Goal: Task Accomplishment & Management: Complete application form

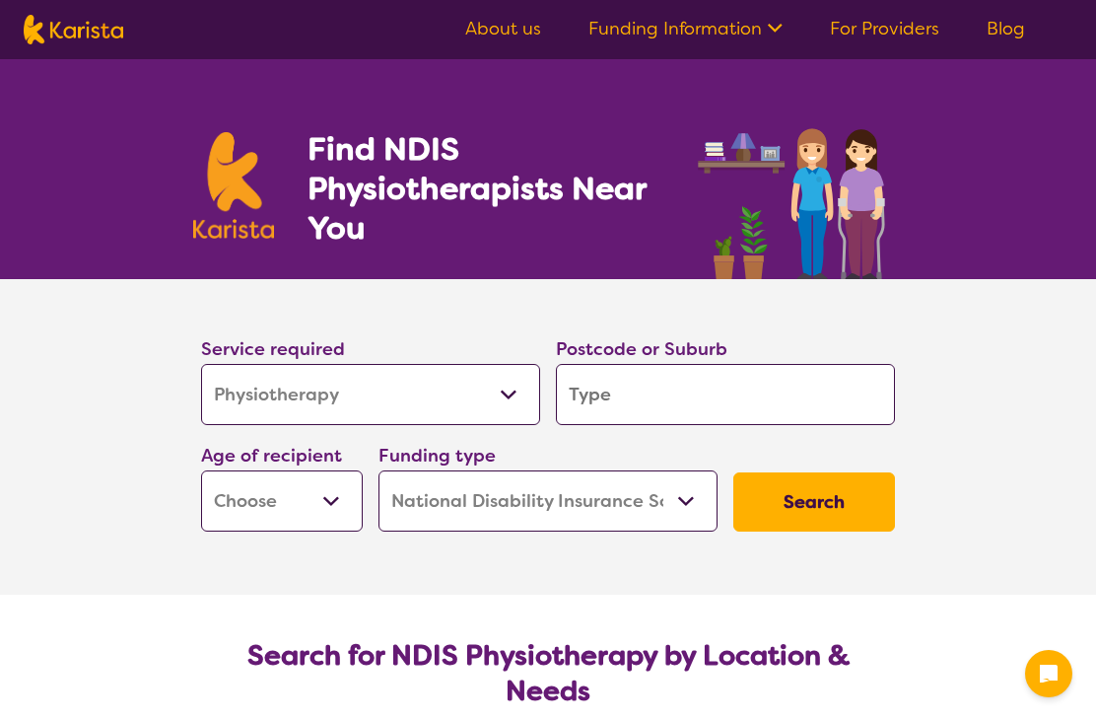
select select "Physiotherapy"
select select "NDIS"
select select "Physiotherapy"
select select "NDIS"
click at [829, 401] on input "search" at bounding box center [725, 394] width 339 height 61
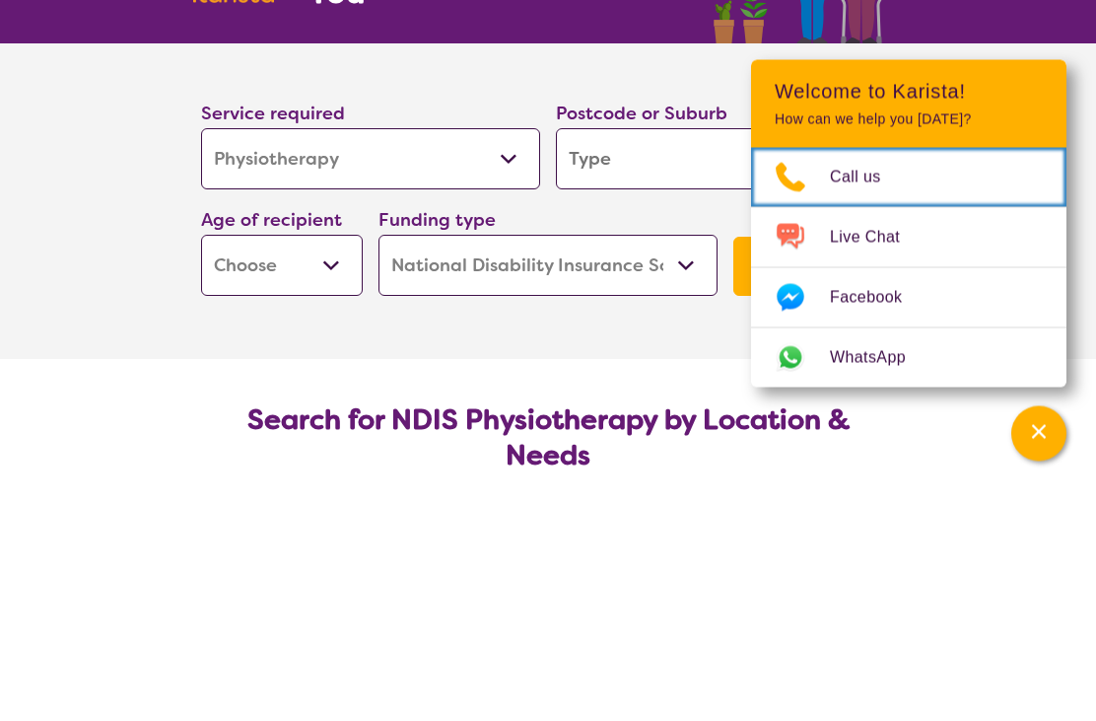
scroll to position [236, 0]
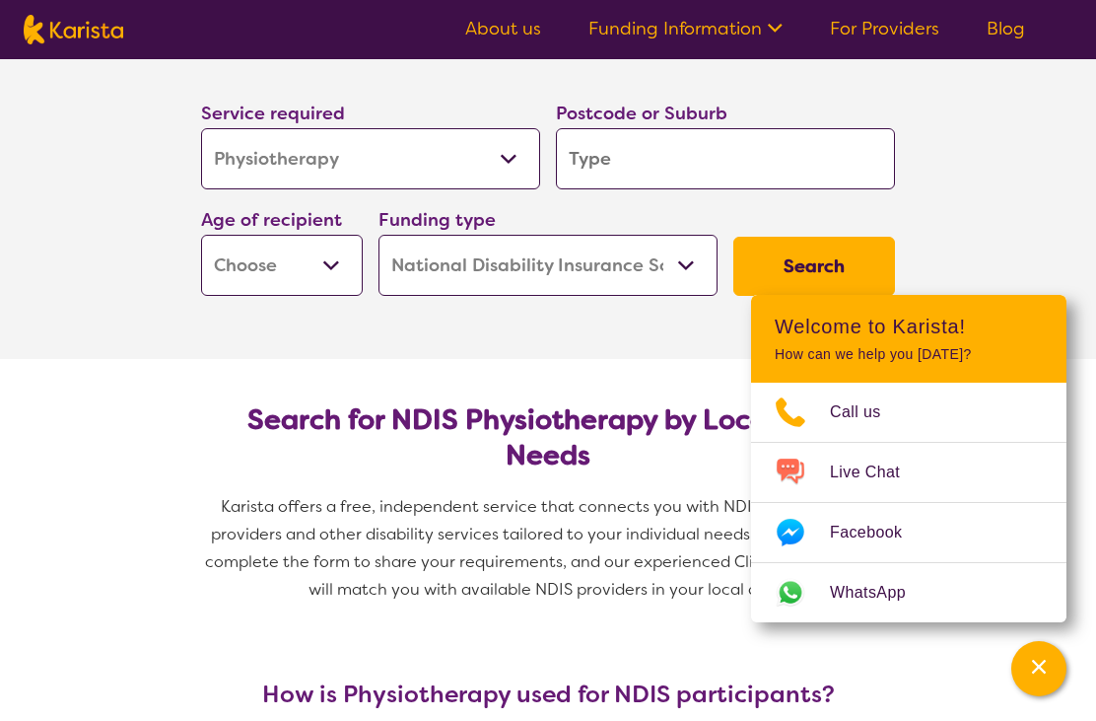
click at [673, 148] on input "search" at bounding box center [725, 158] width 339 height 61
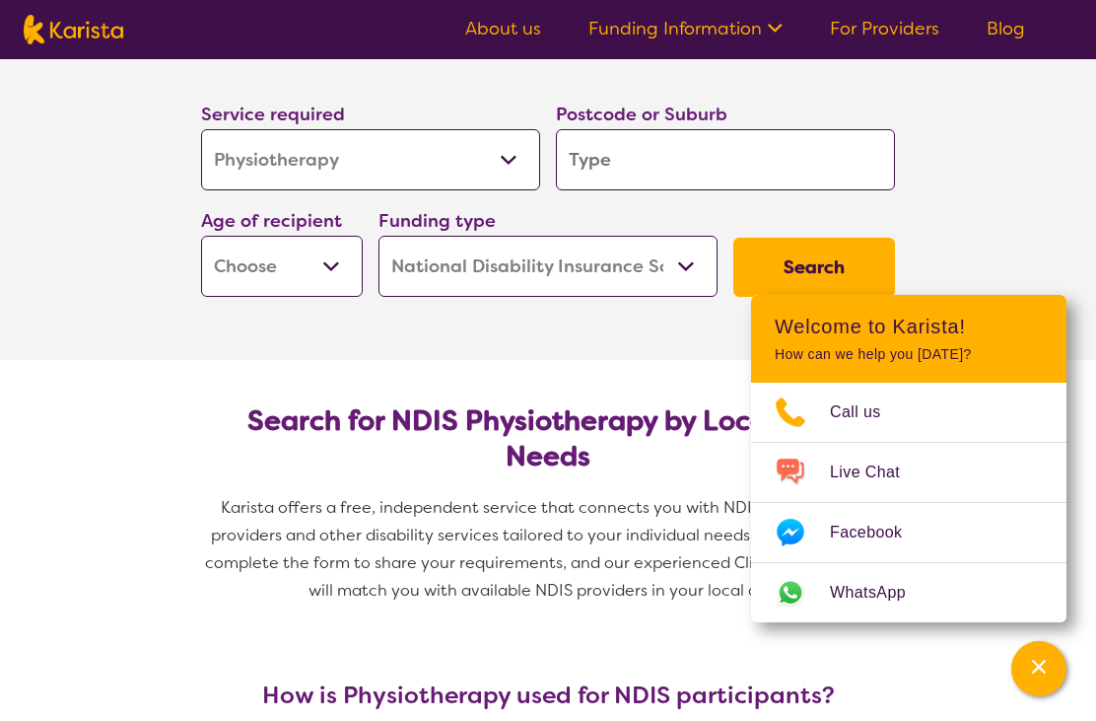
type input "4509"
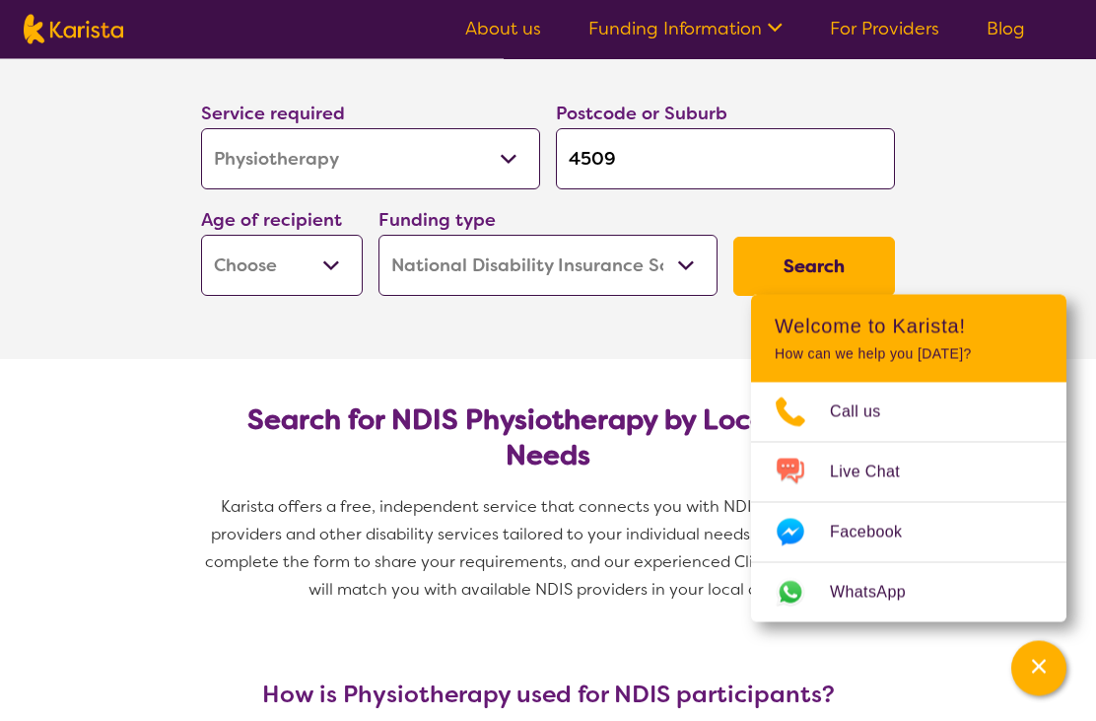
scroll to position [236, 0]
click at [347, 273] on select "Early Childhood - 0 to 9 Child - 10 to 11 Adolescent - 12 to 17 Adult - 18 to 6…" at bounding box center [282, 265] width 162 height 61
select select "AS"
click at [815, 272] on button "Search" at bounding box center [814, 266] width 162 height 59
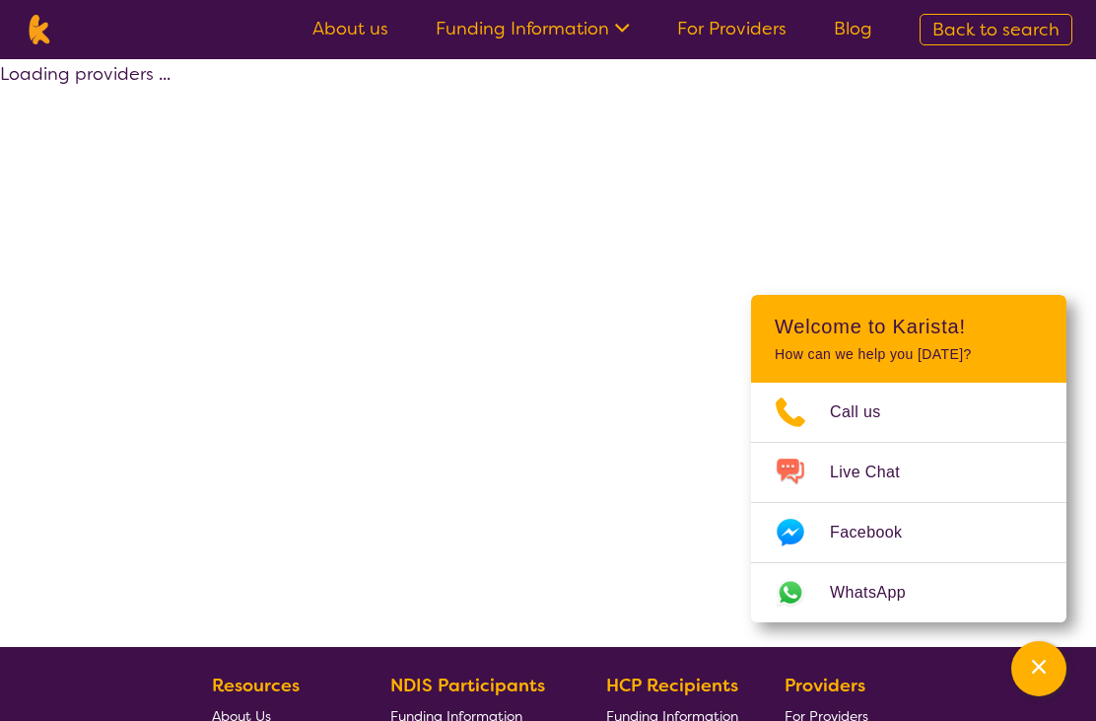
select select "by_score"
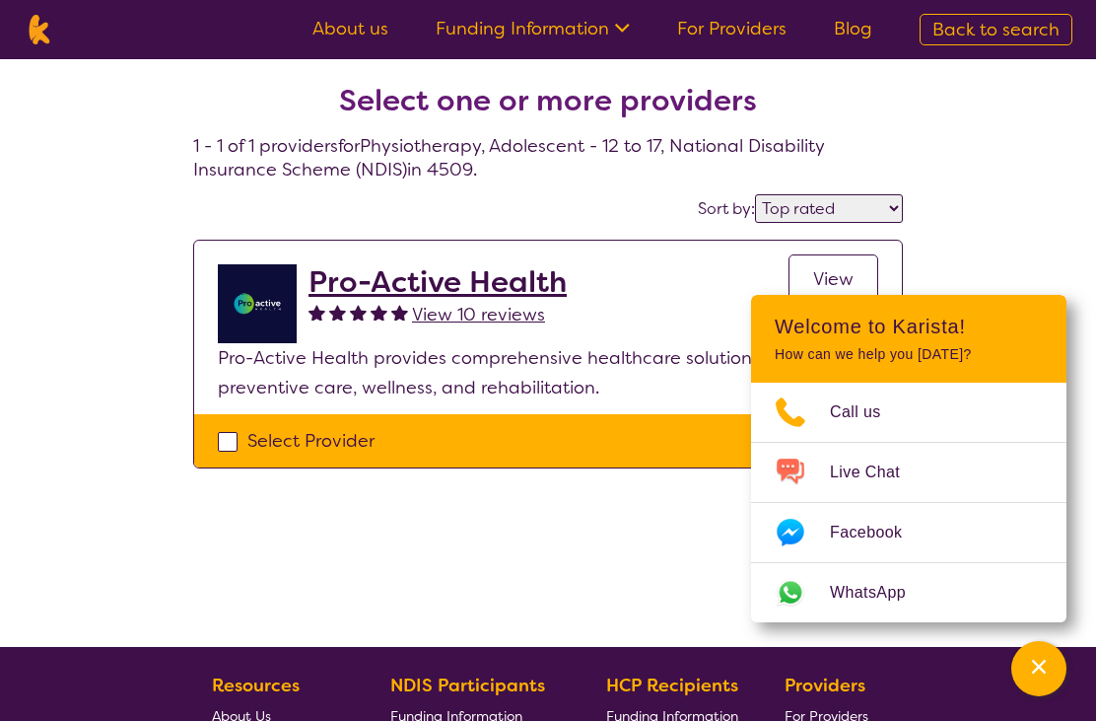
click at [1050, 244] on div "Select one or more providers 1 - 1 of 1 providers for Physiotherapy , Adolescen…" at bounding box center [548, 353] width 1096 height 588
click at [1023, 220] on div "Select one or more providers 1 - 1 of 1 providers for Physiotherapy , Adolescen…" at bounding box center [548, 353] width 1096 height 588
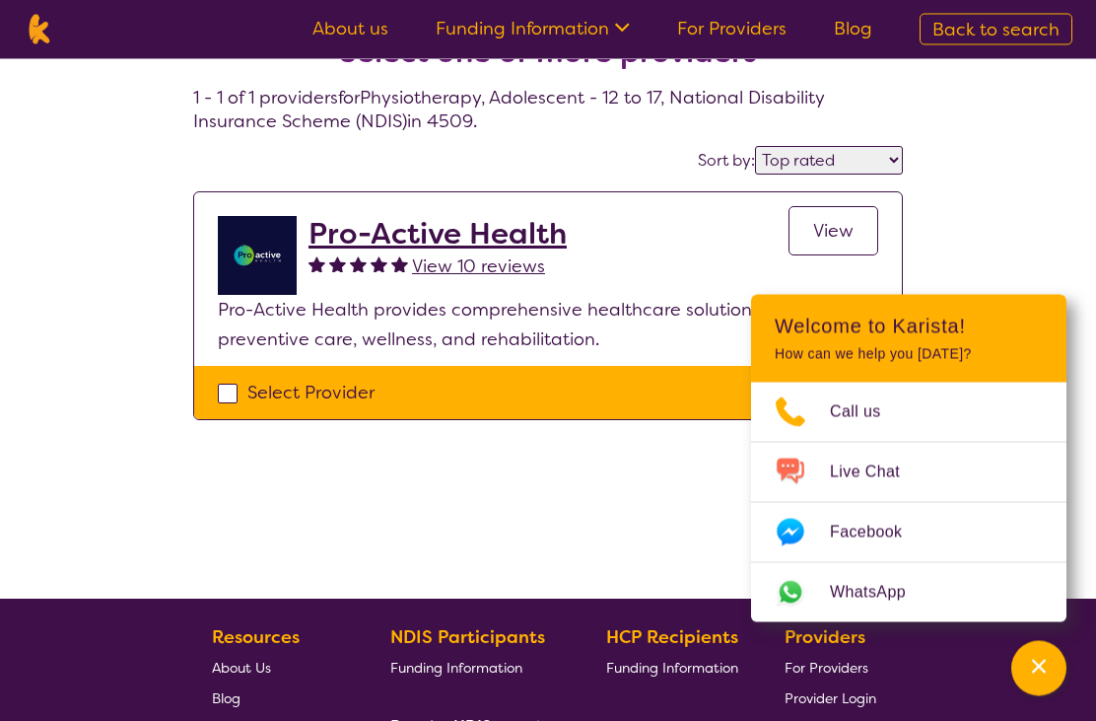
scroll to position [48, 0]
click at [488, 275] on span "View 10 reviews" at bounding box center [478, 266] width 133 height 24
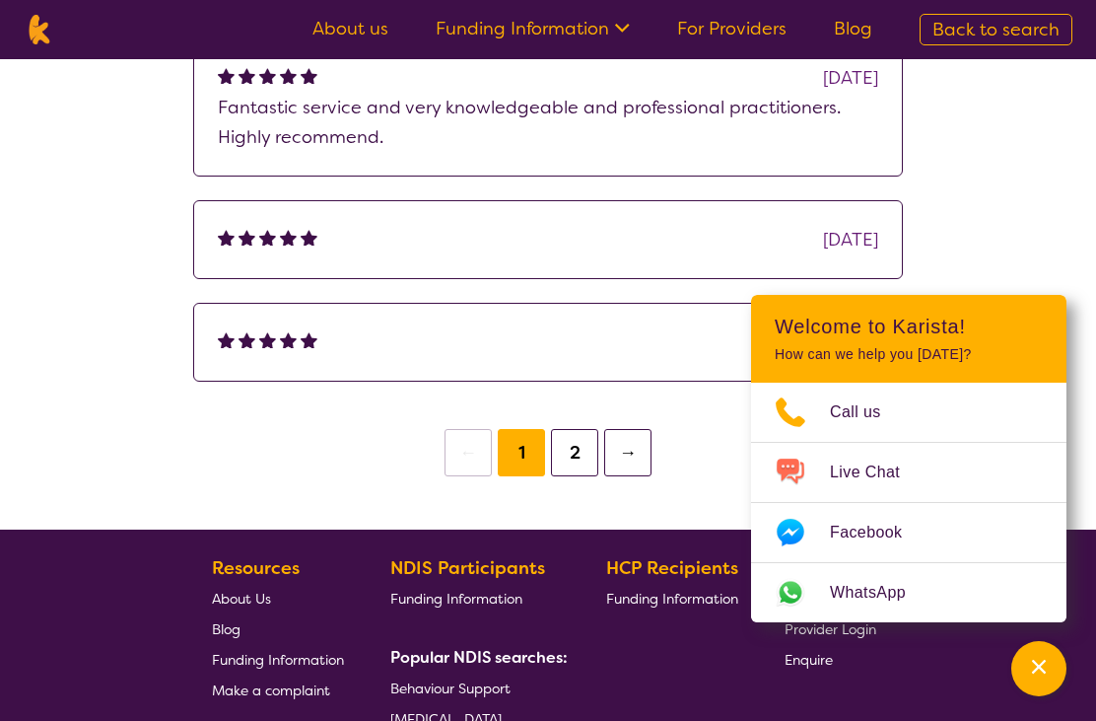
scroll to position [993, 0]
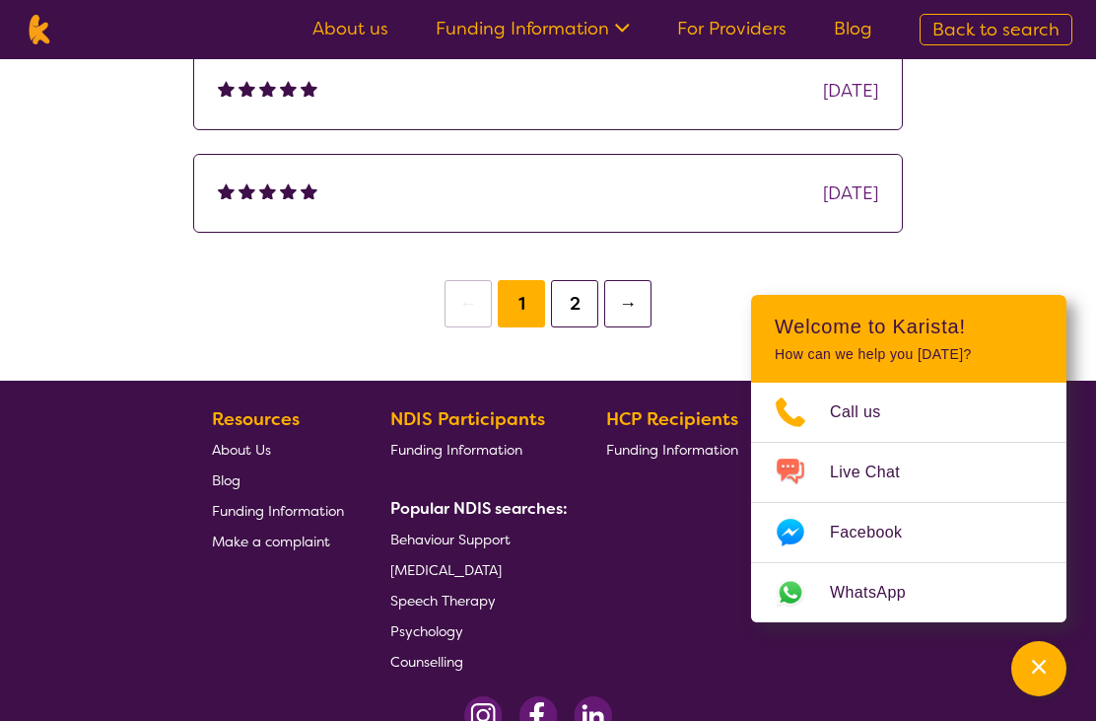
click at [573, 303] on button "2" at bounding box center [574, 303] width 47 height 47
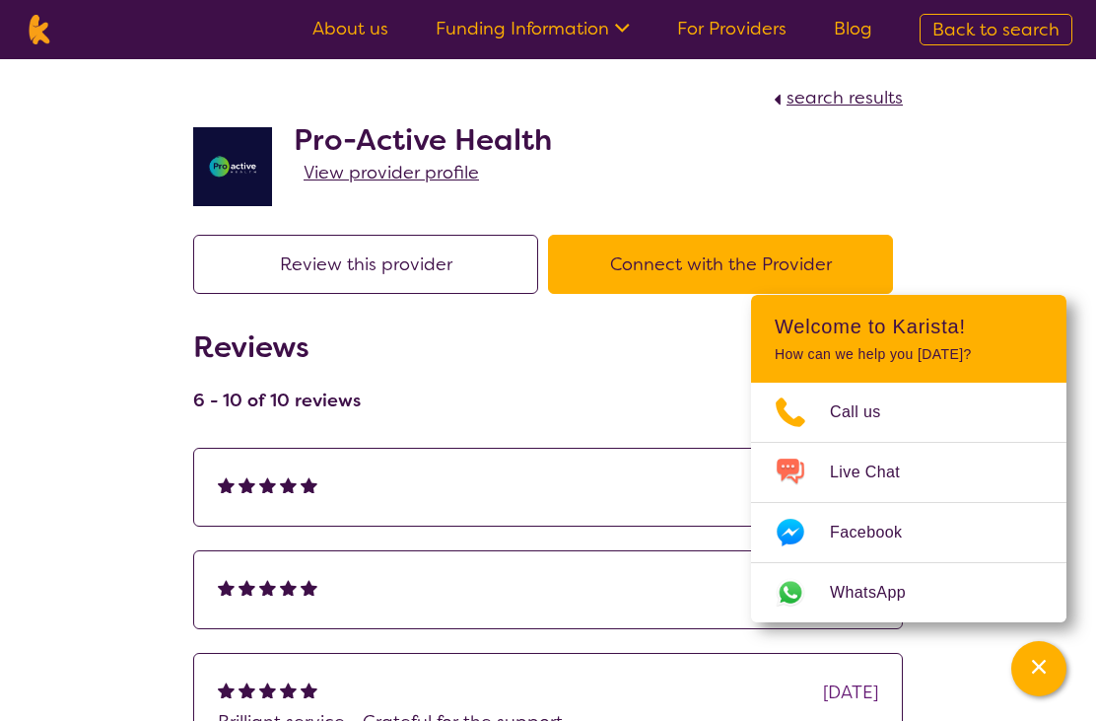
click at [417, 183] on span "View provider profile" at bounding box center [391, 173] width 175 height 24
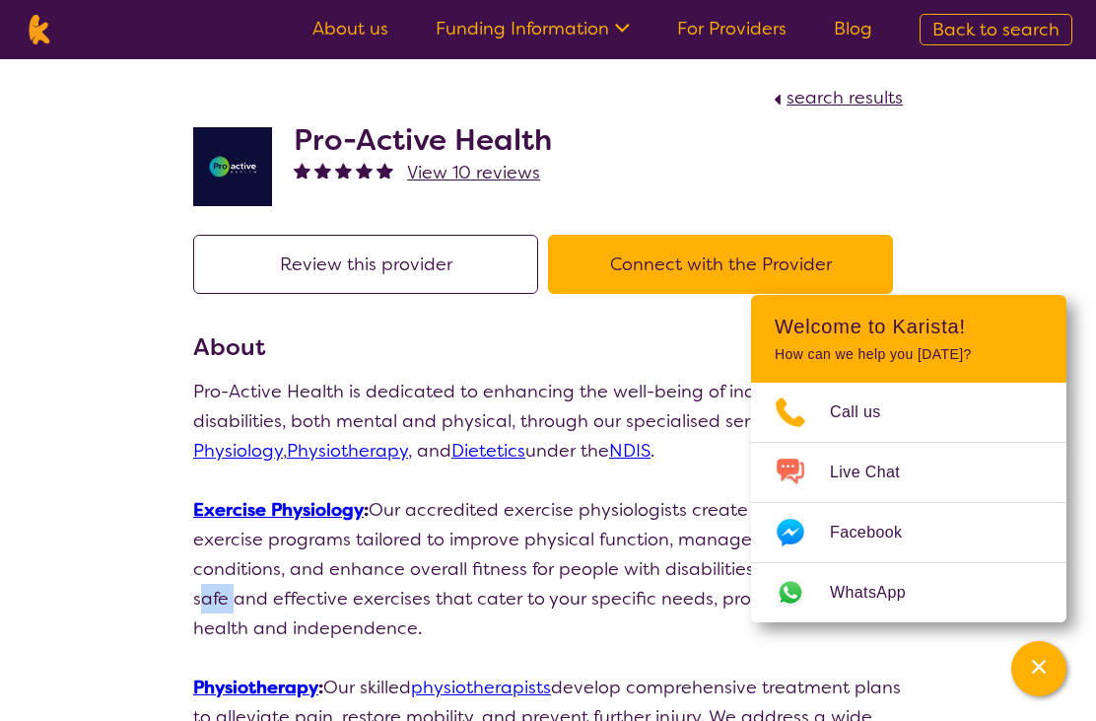
click at [222, 176] on img at bounding box center [232, 166] width 79 height 79
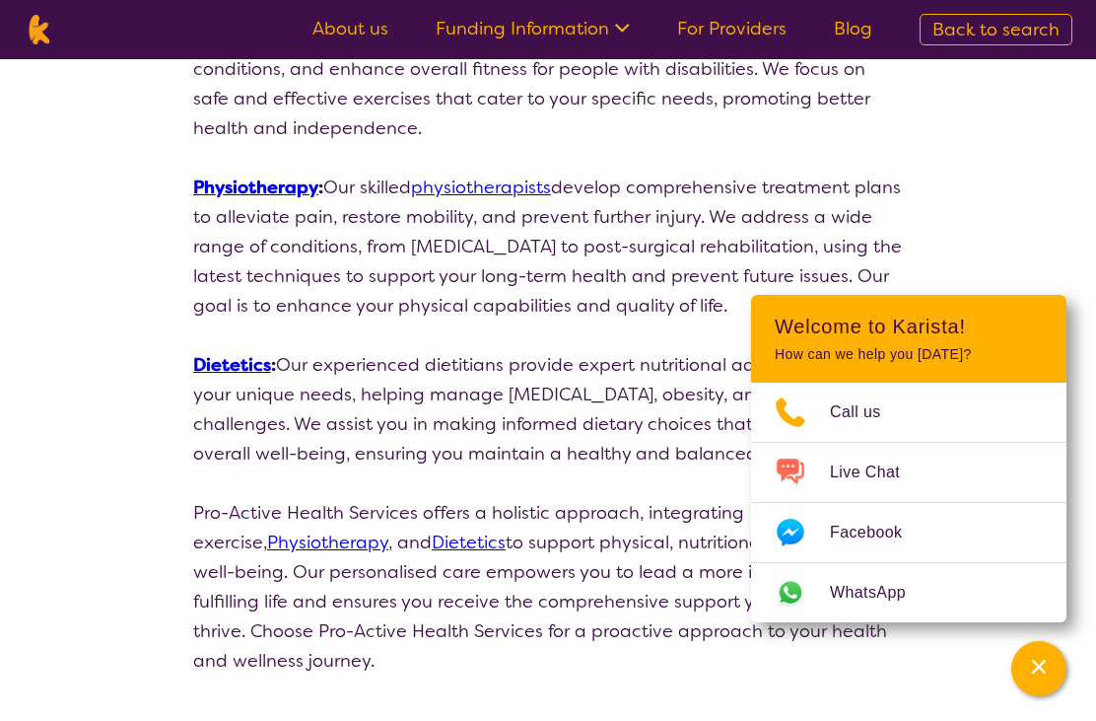
scroll to position [508, 0]
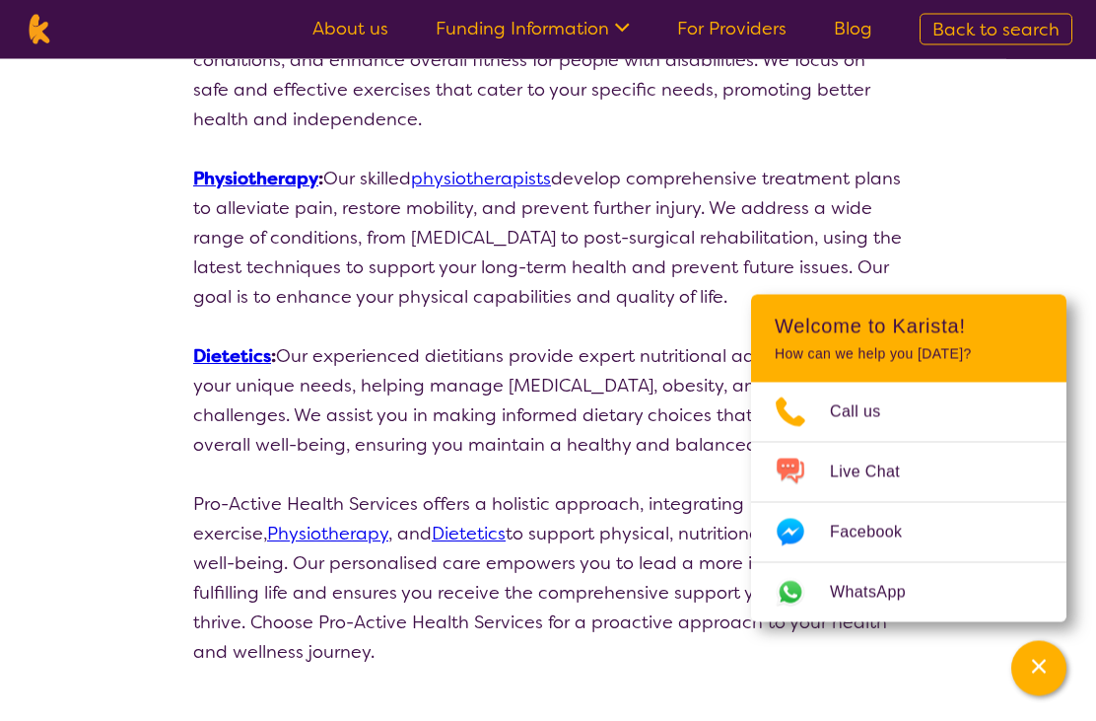
click at [511, 180] on link "physiotherapists" at bounding box center [481, 180] width 140 height 24
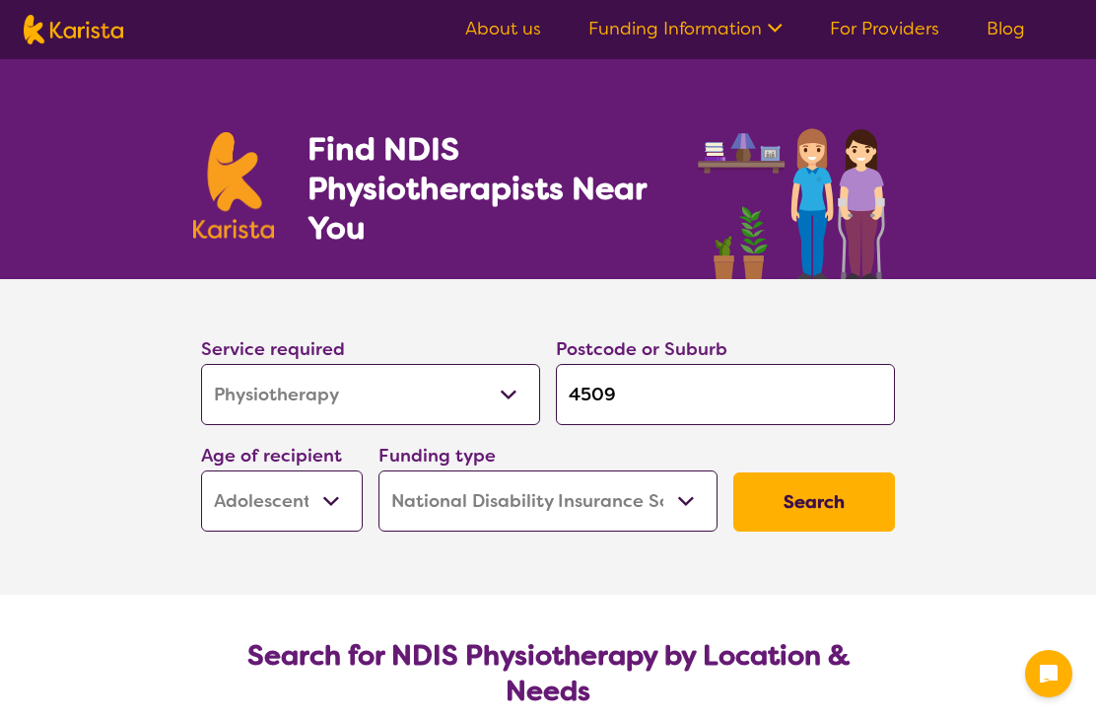
select select "Physiotherapy"
select select "AS"
select select "NDIS"
select select "Physiotherapy"
select select "AS"
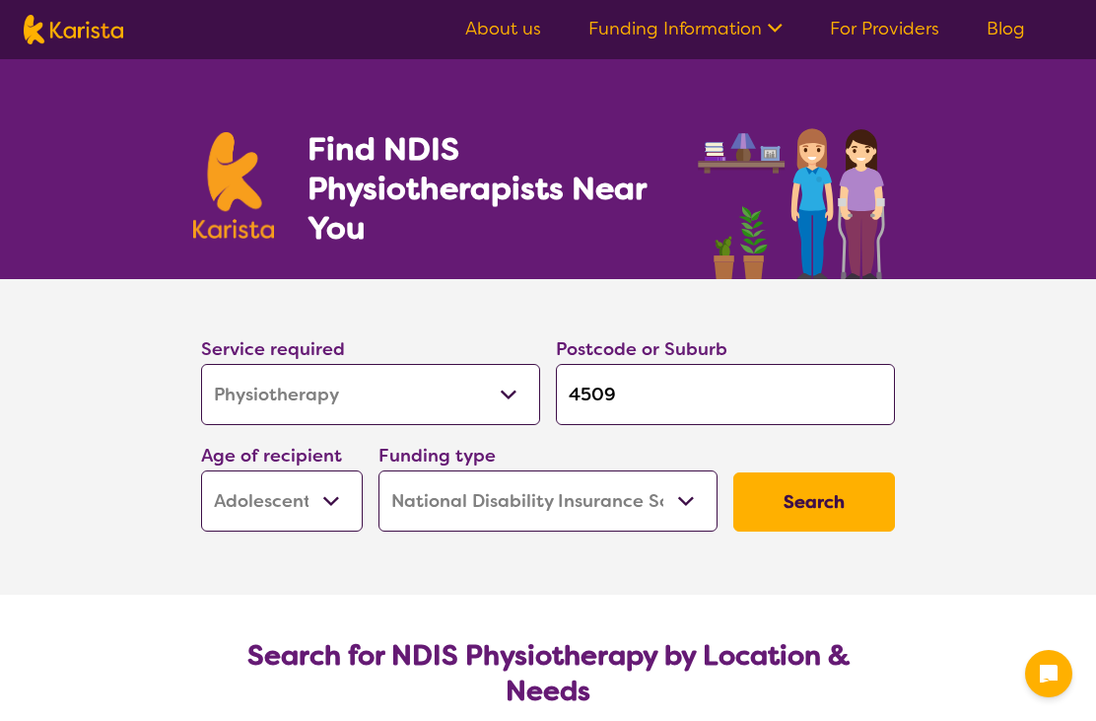
select select "NDIS"
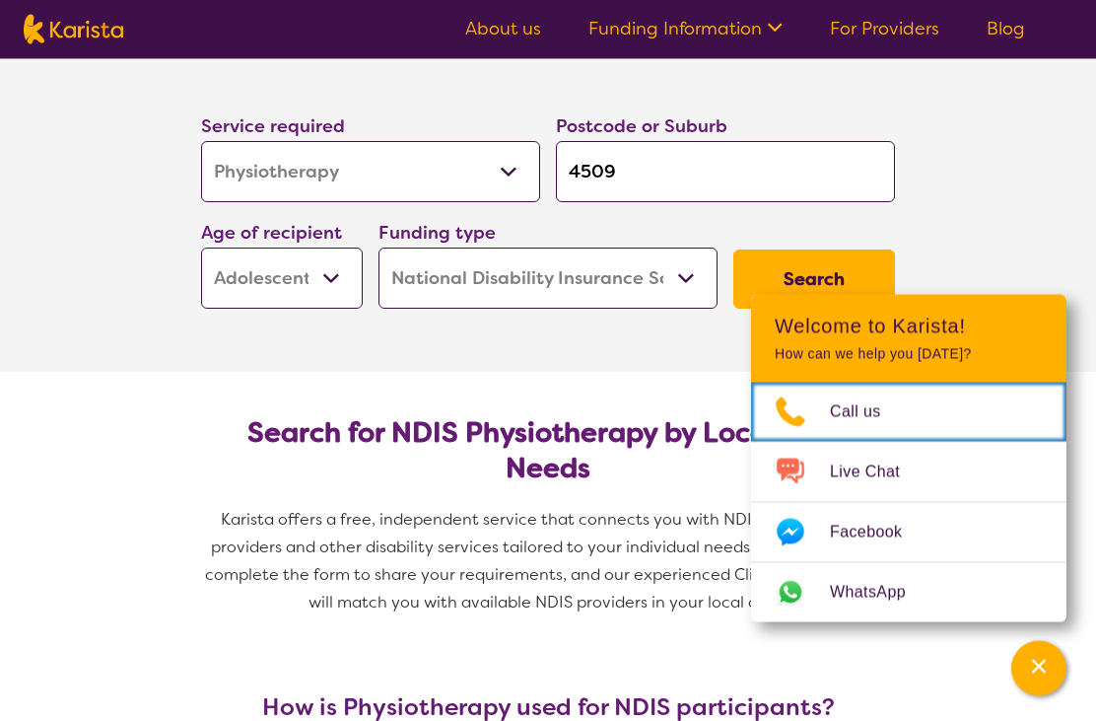
scroll to position [224, 0]
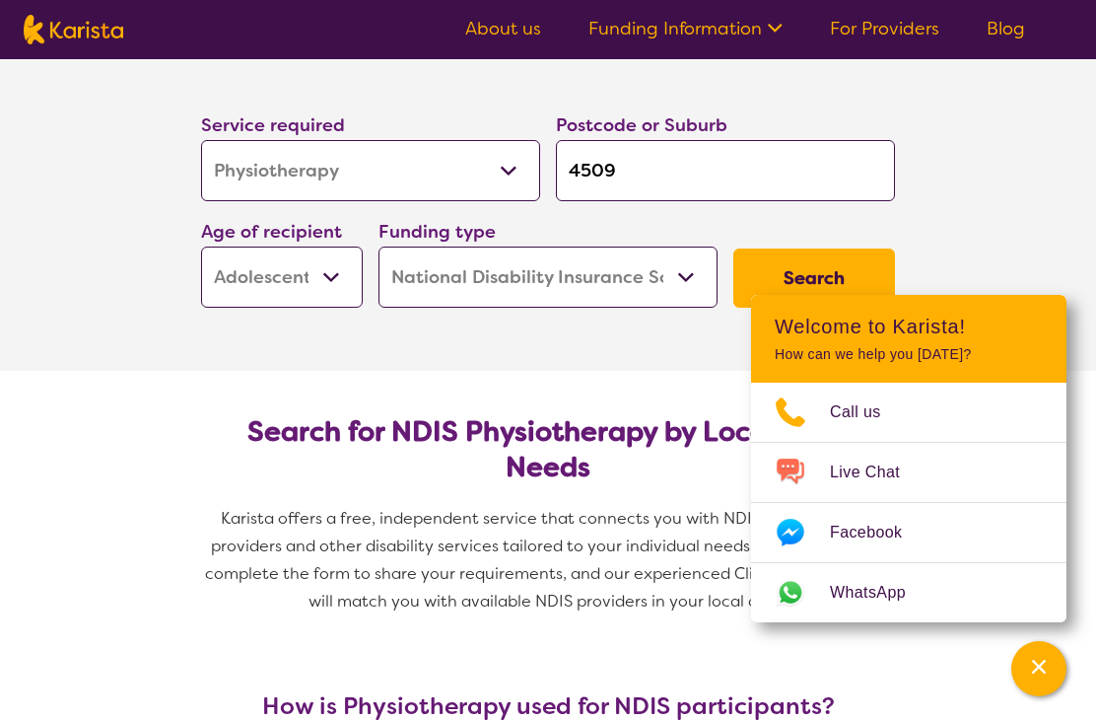
click at [829, 268] on button "Search" at bounding box center [814, 277] width 162 height 59
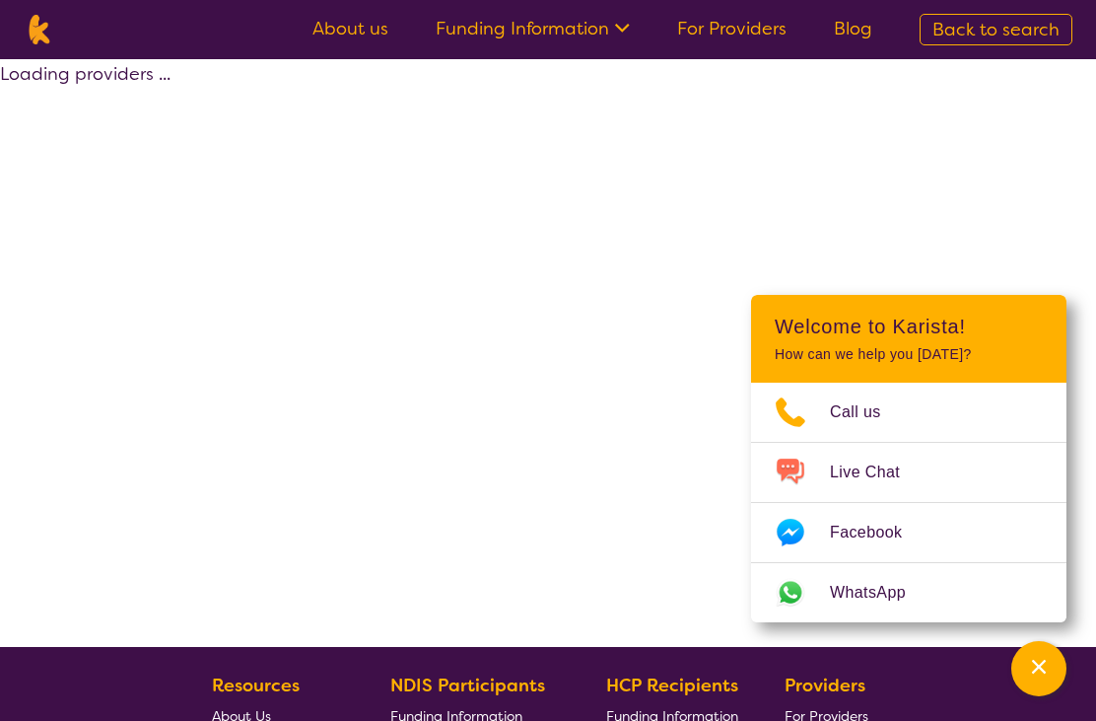
select select "by_score"
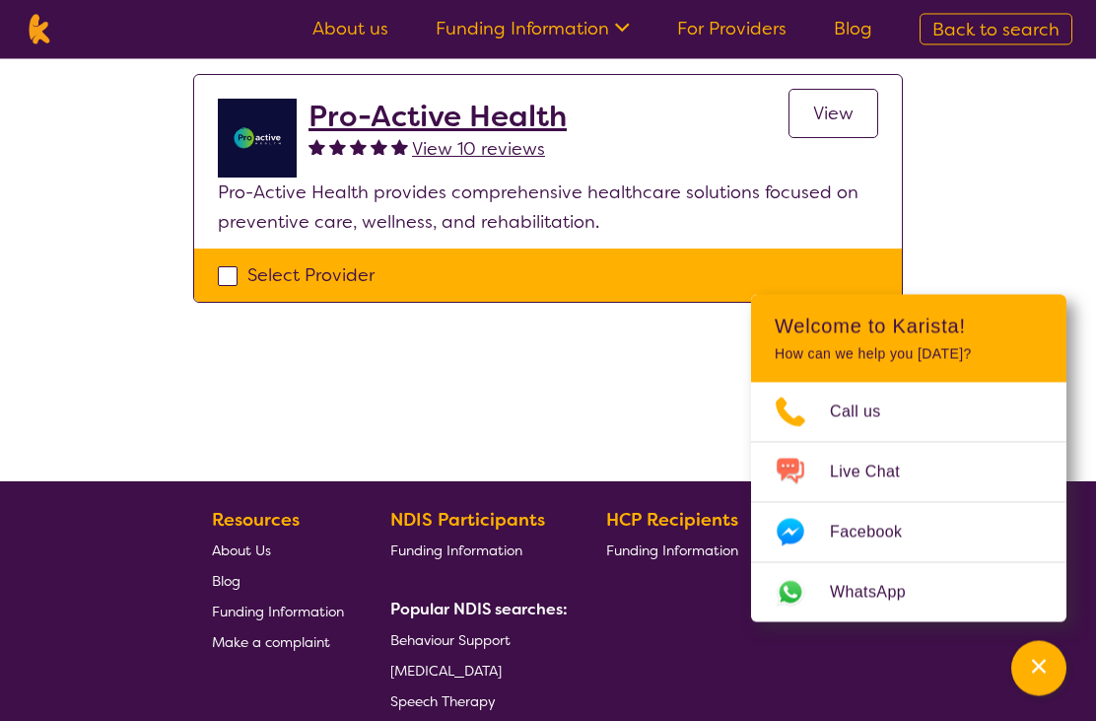
scroll to position [160, 0]
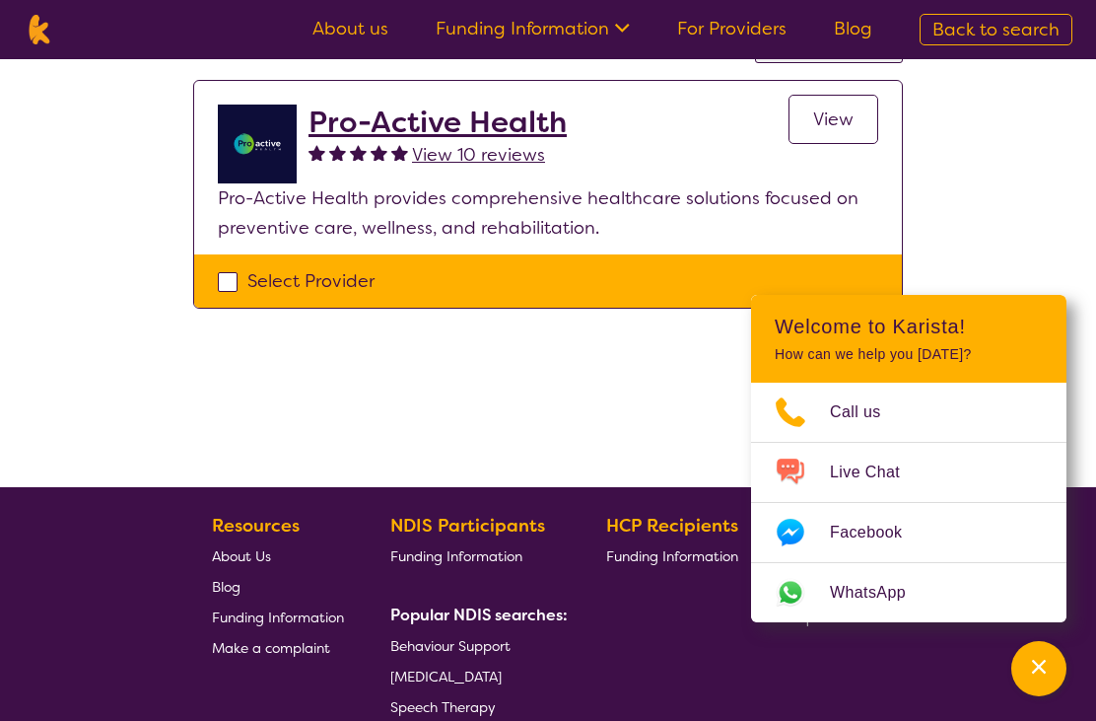
click at [235, 278] on div "Select Provider" at bounding box center [548, 281] width 660 height 30
checkbox input "true"
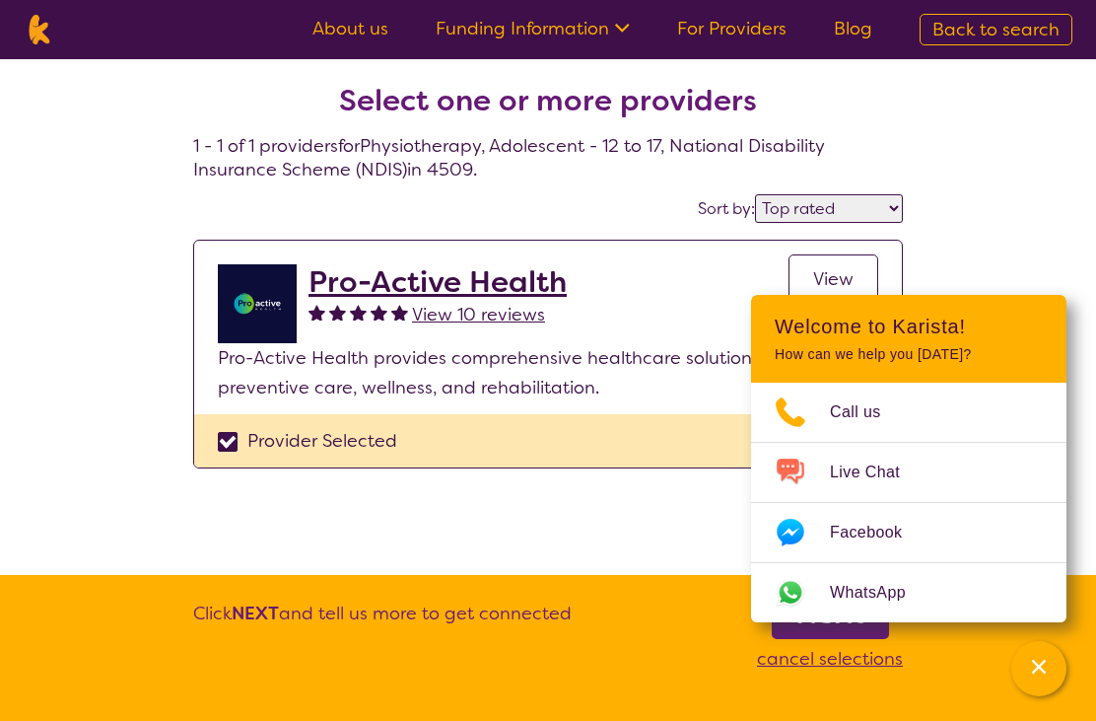
click at [844, 285] on span "View" at bounding box center [833, 279] width 40 height 24
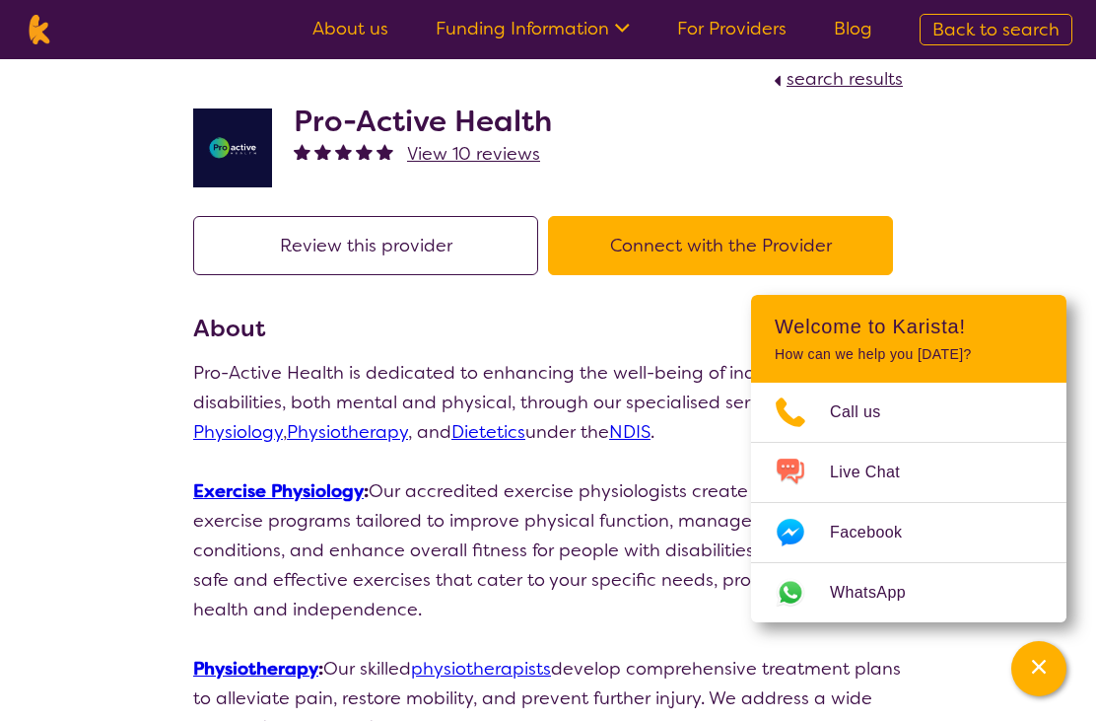
scroll to position [2, 0]
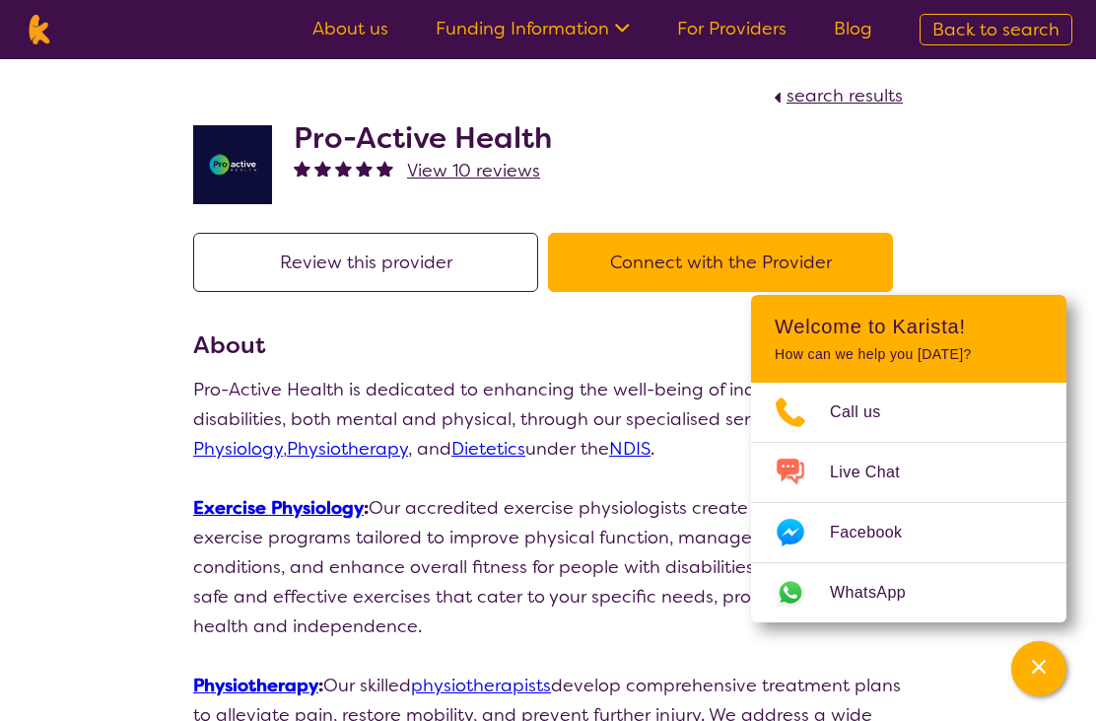
click at [698, 280] on button "Connect with the Provider" at bounding box center [720, 262] width 345 height 59
